Goal: Navigation & Orientation: Understand site structure

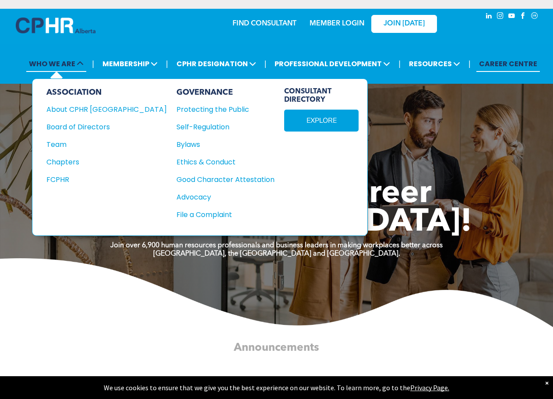
click at [84, 60] on icon at bounding box center [80, 63] width 7 height 7
click at [87, 110] on div "About CPHR [GEOGRAPHIC_DATA]" at bounding box center [100, 109] width 109 height 11
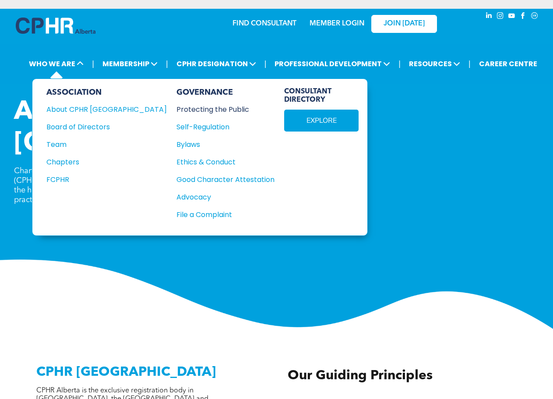
click at [177, 106] on div "Protecting the Public" at bounding box center [221, 109] width 88 height 11
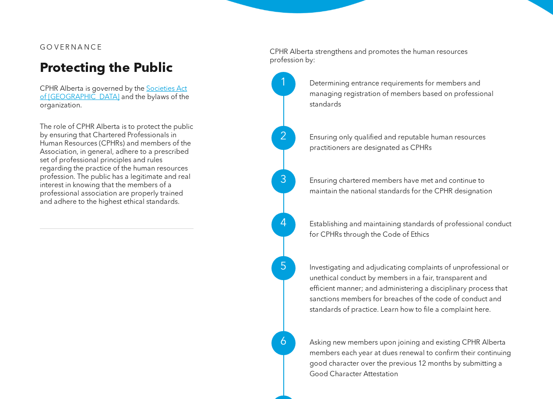
scroll to position [307, 0]
